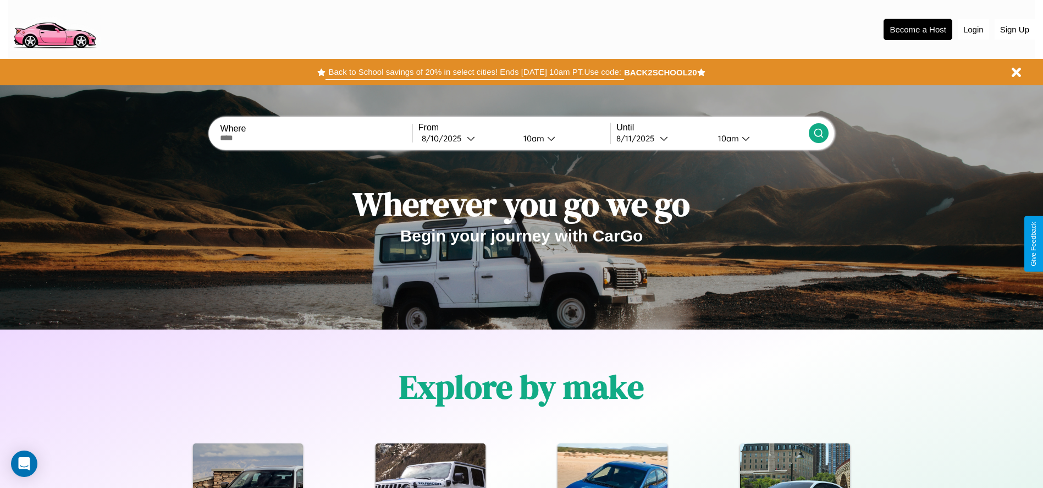
click at [474, 72] on button "Back to School savings of 20% in select cities! Ends [DATE] 10am PT. Use code:" at bounding box center [474, 71] width 298 height 15
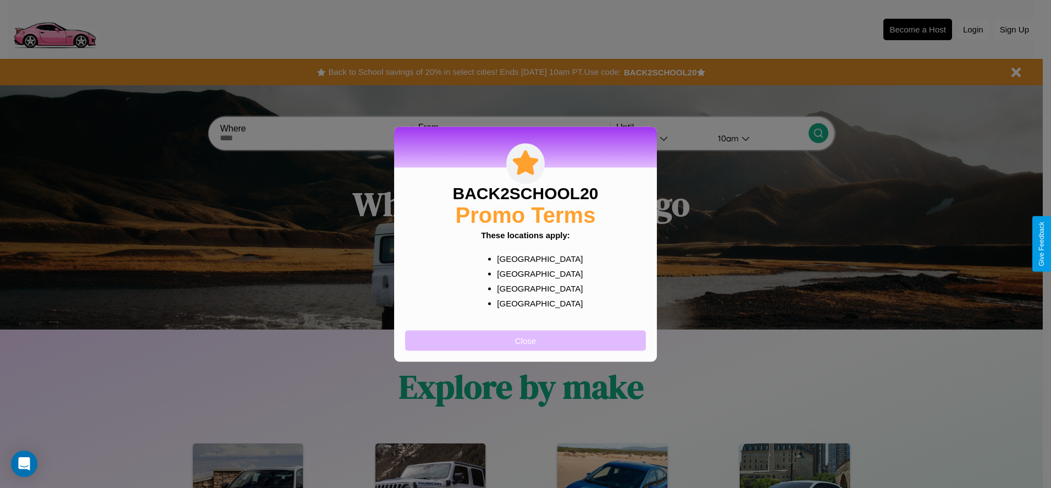
click at [526, 340] on button "Close" at bounding box center [525, 340] width 241 height 20
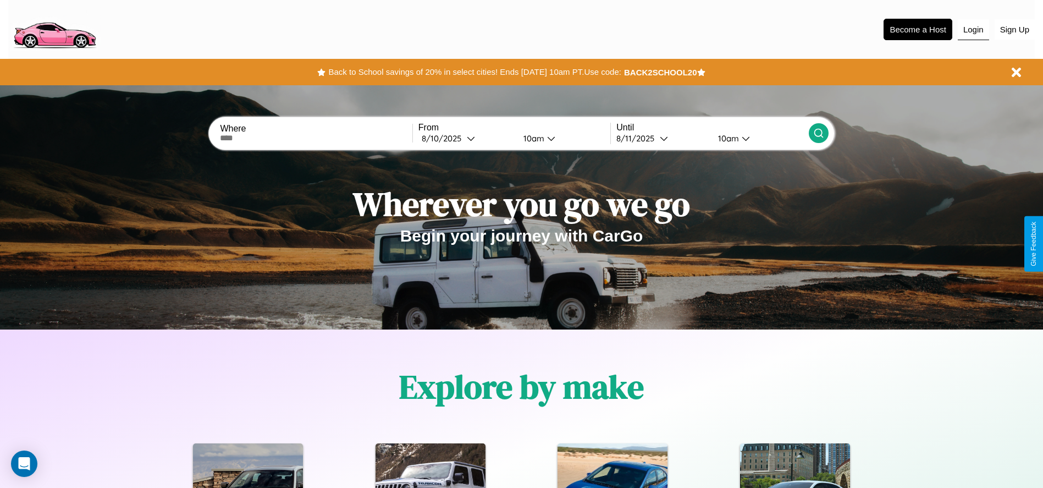
click at [973, 29] on button "Login" at bounding box center [973, 29] width 31 height 21
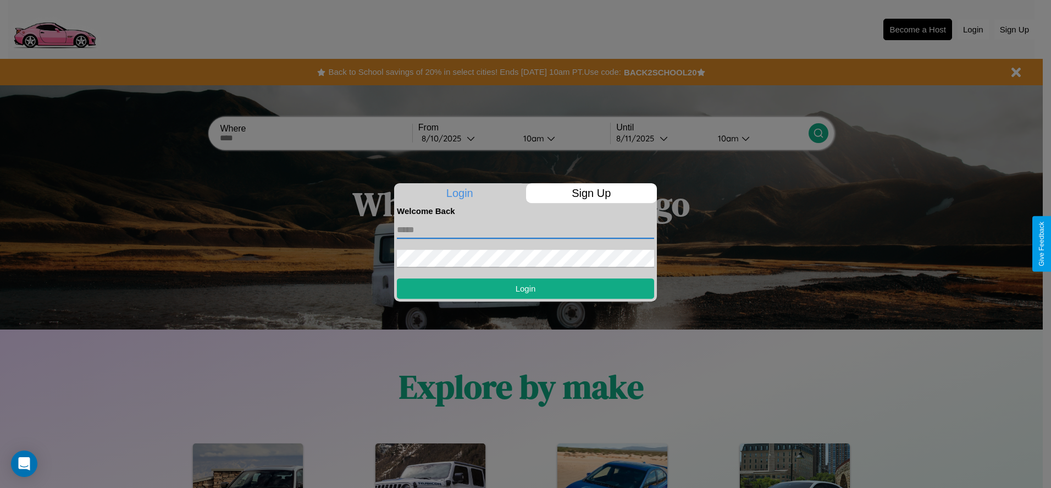
click at [526, 229] on input "text" at bounding box center [525, 230] width 257 height 18
type input "**********"
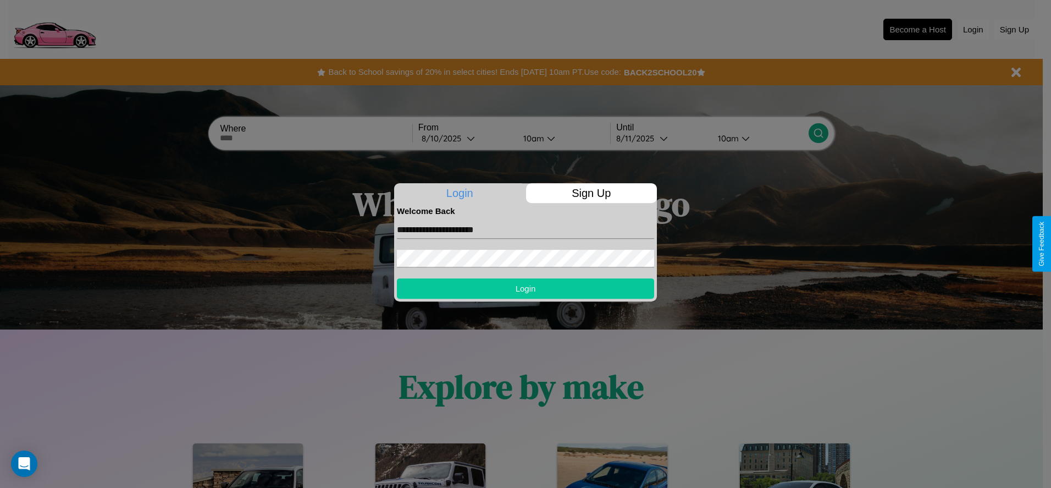
click at [526, 288] on button "Login" at bounding box center [525, 288] width 257 height 20
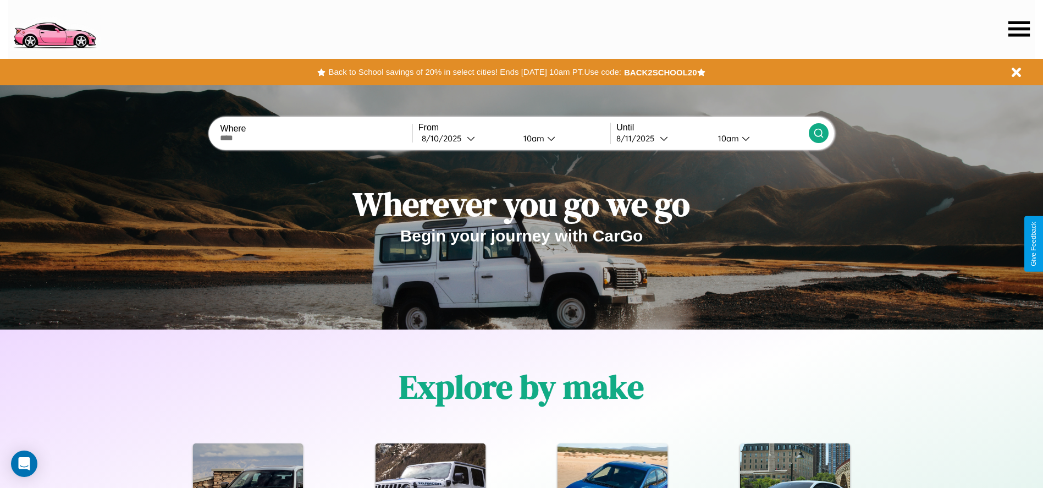
click at [1019, 29] on icon at bounding box center [1018, 28] width 21 height 15
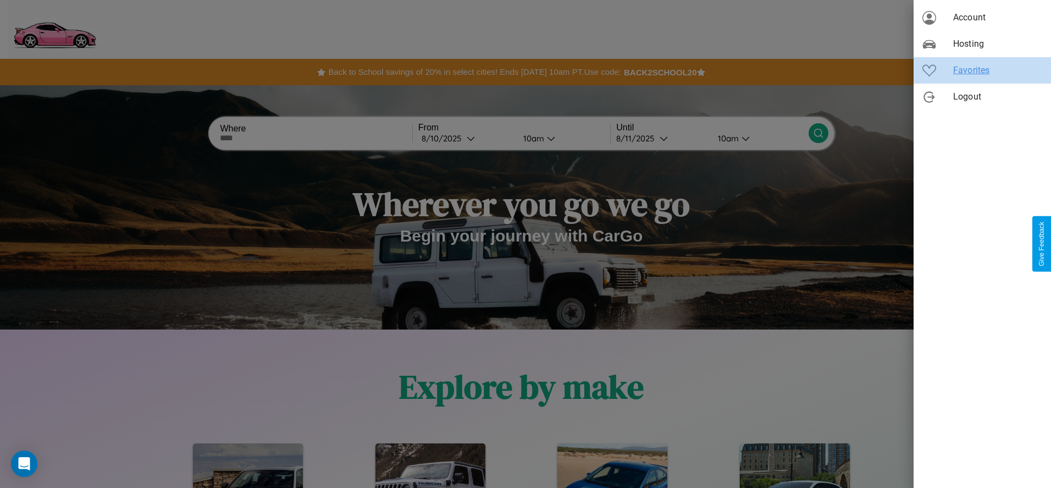
click at [982, 70] on span "Favorites" at bounding box center [997, 70] width 89 height 13
